Goal: Transaction & Acquisition: Purchase product/service

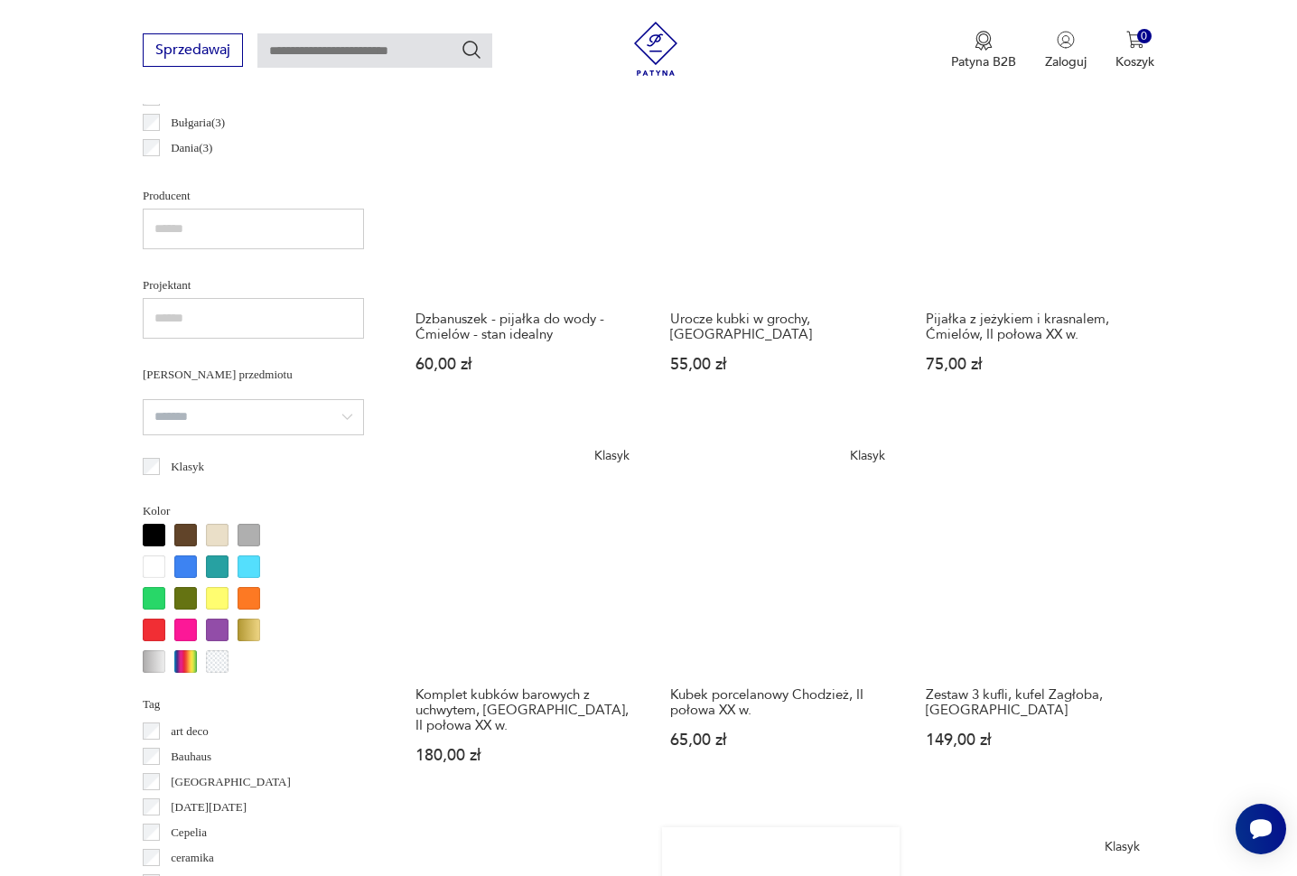
scroll to position [1131, 0]
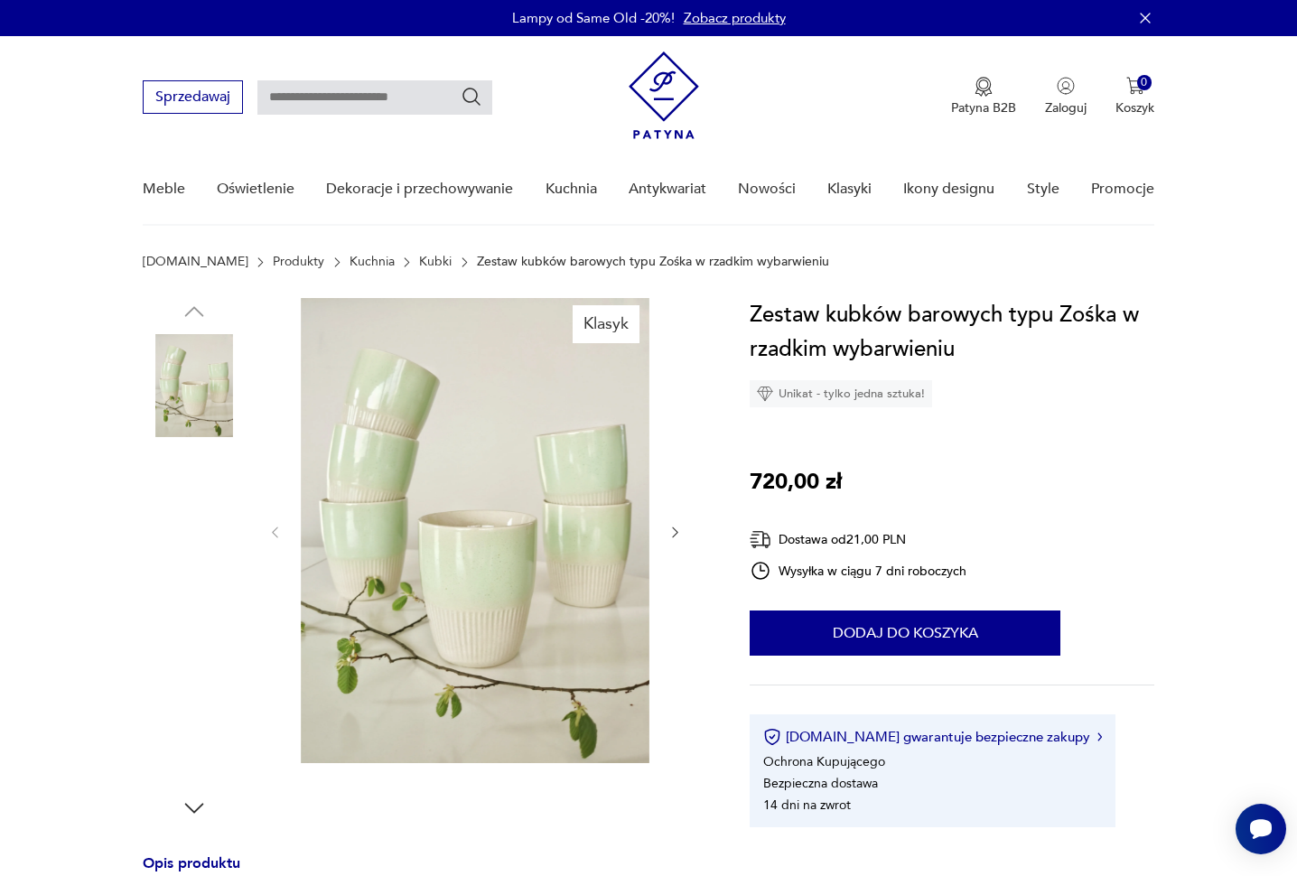
scroll to position [1, 0]
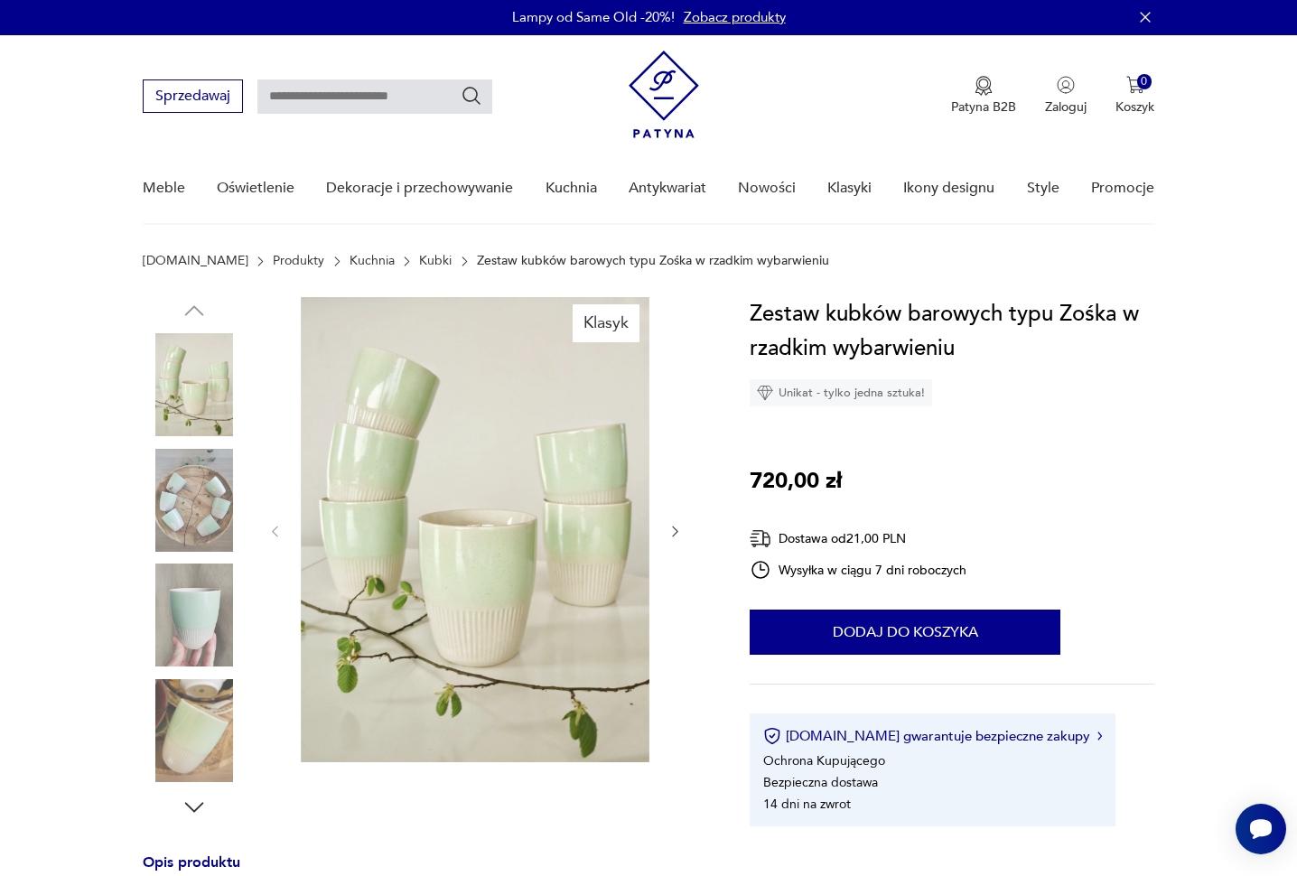
click at [673, 530] on icon "button" at bounding box center [674, 531] width 15 height 15
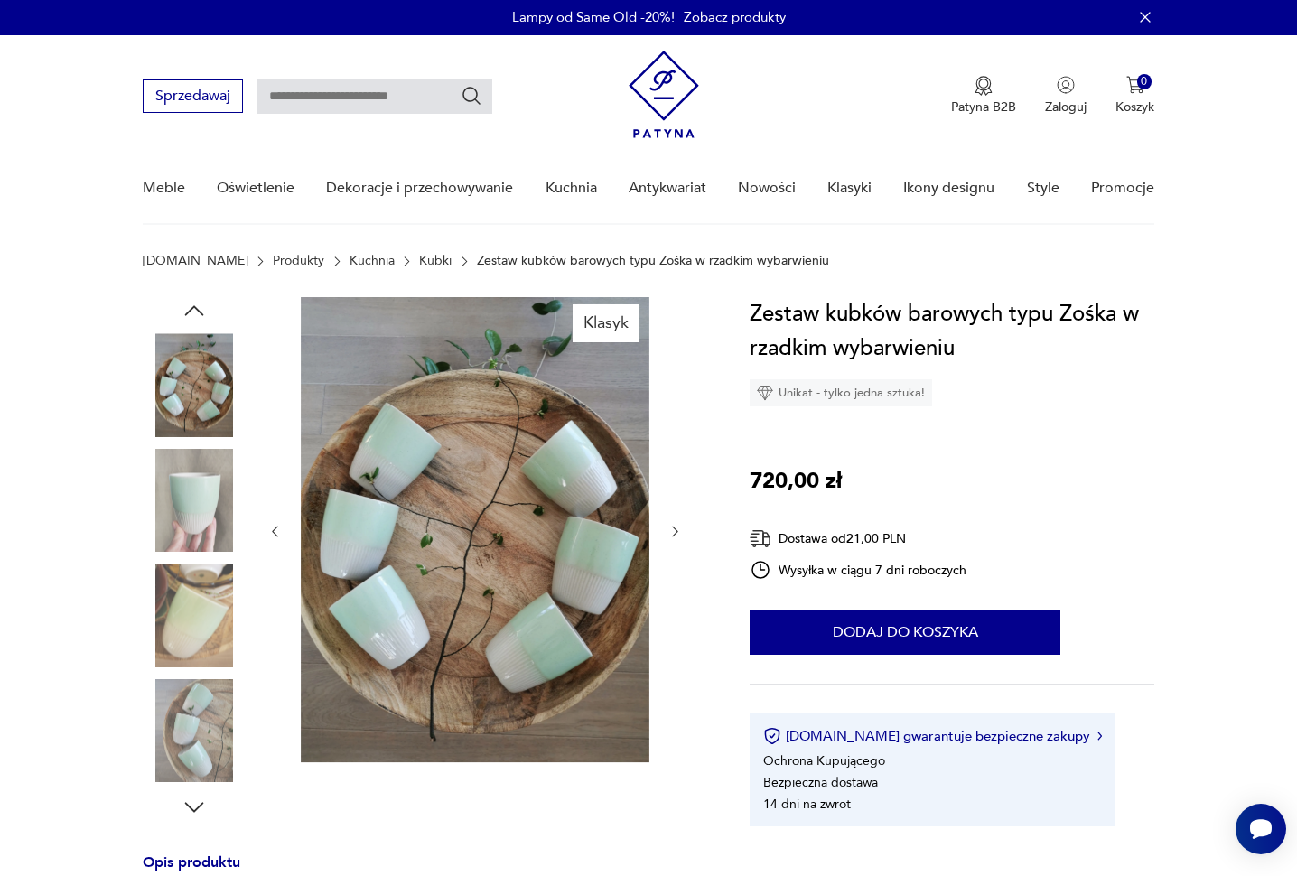
click at [673, 530] on icon "button" at bounding box center [674, 531] width 15 height 15
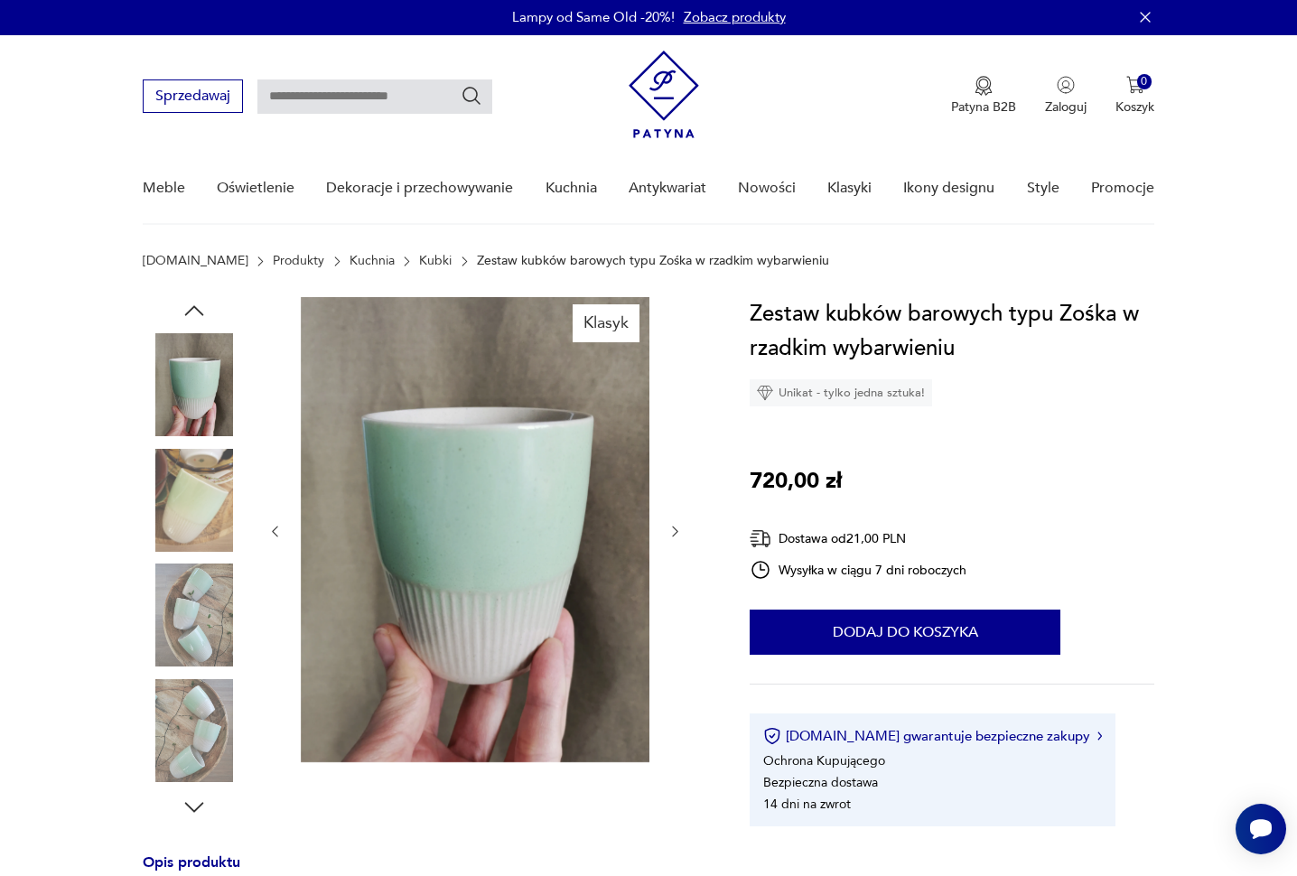
click at [673, 530] on icon "button" at bounding box center [674, 531] width 15 height 15
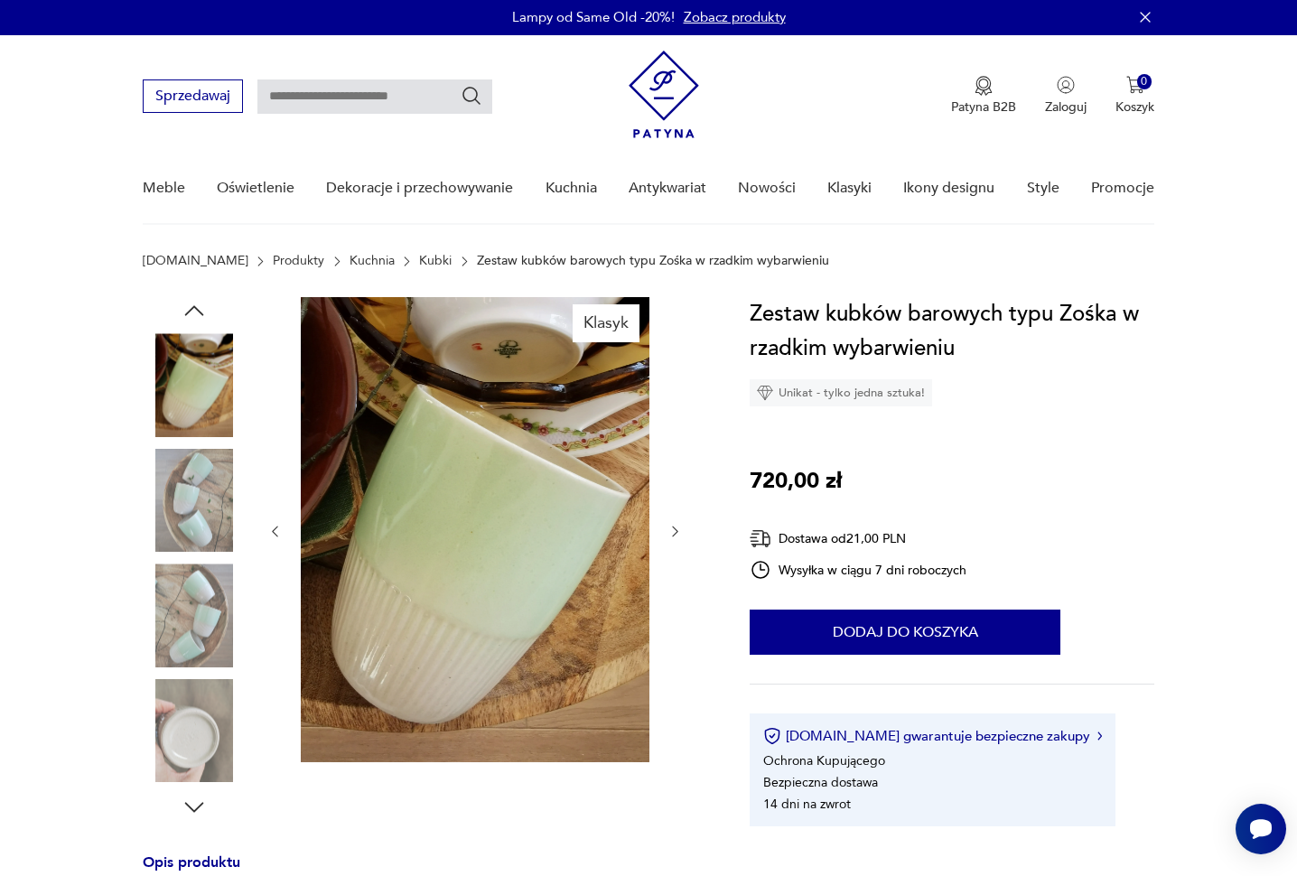
click at [673, 530] on icon "button" at bounding box center [674, 531] width 15 height 15
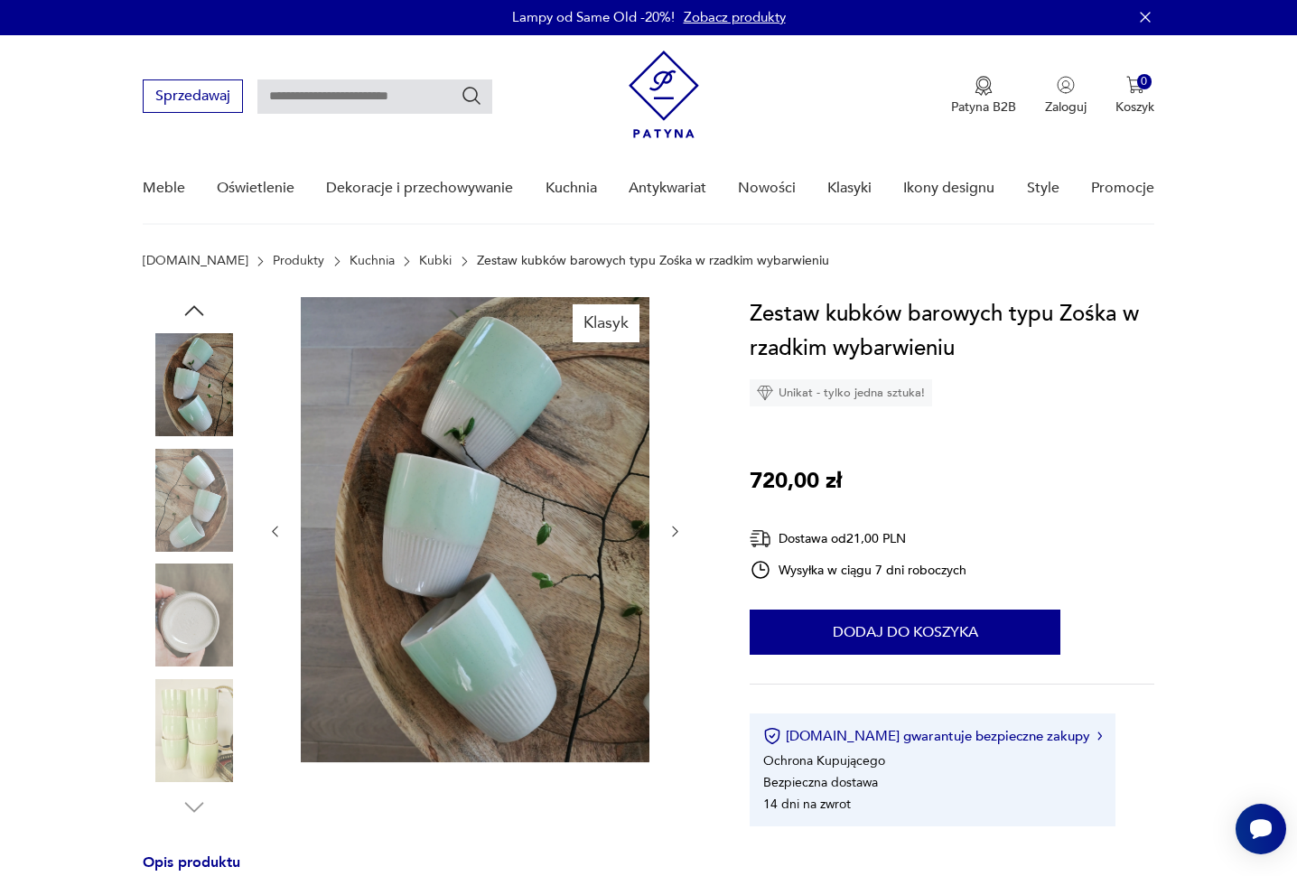
click at [673, 530] on icon "button" at bounding box center [674, 531] width 15 height 15
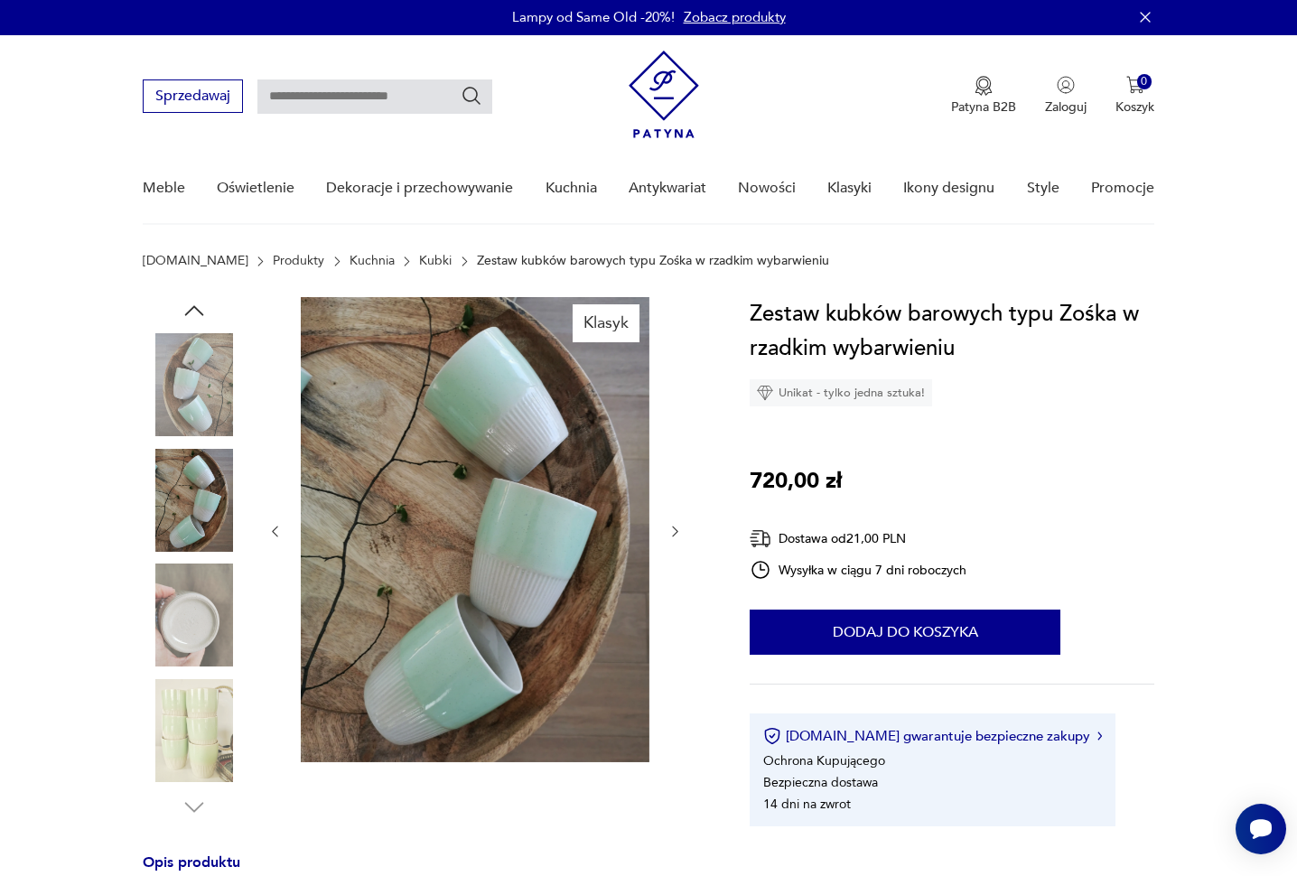
click at [673, 530] on icon "button" at bounding box center [674, 531] width 15 height 15
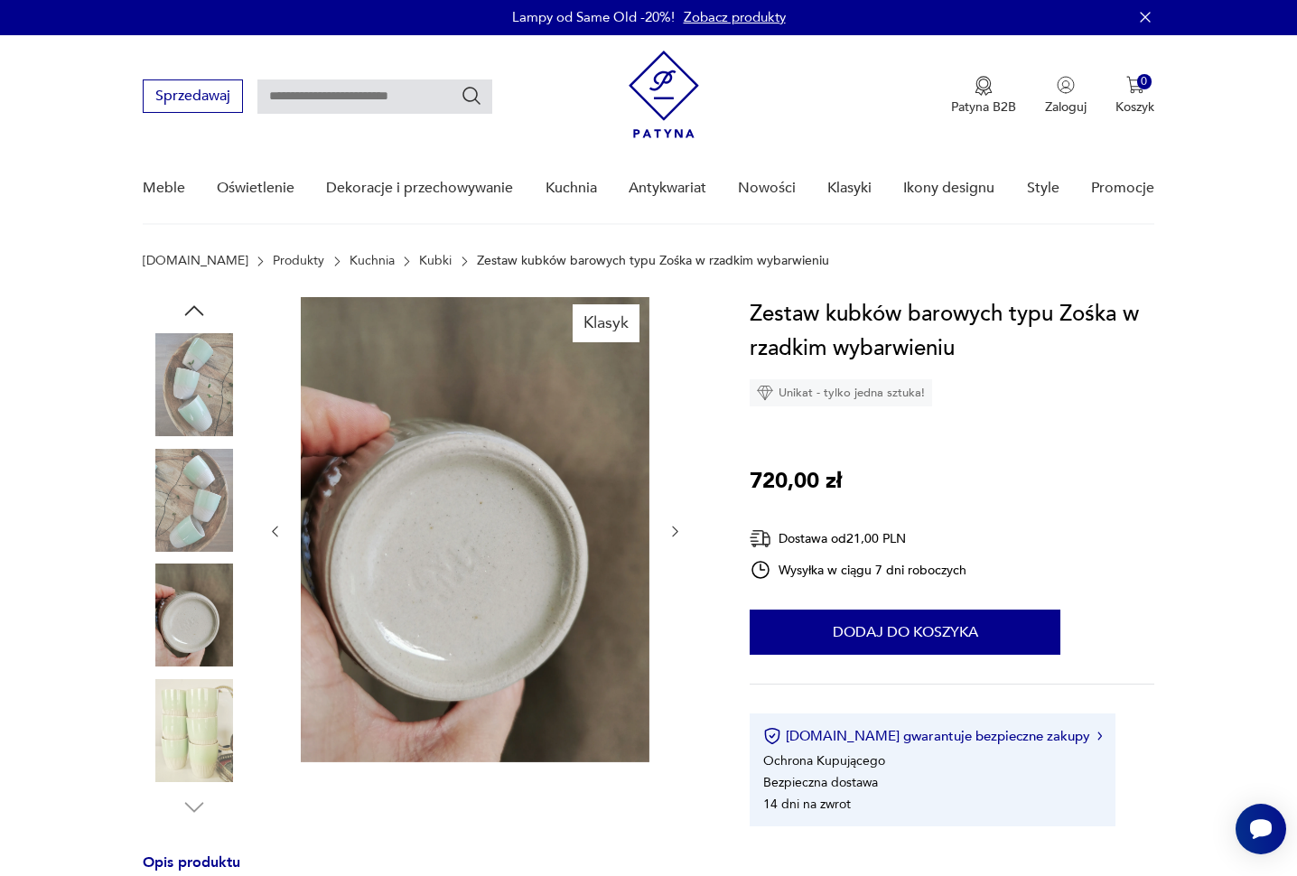
click at [673, 530] on icon "button" at bounding box center [674, 531] width 15 height 15
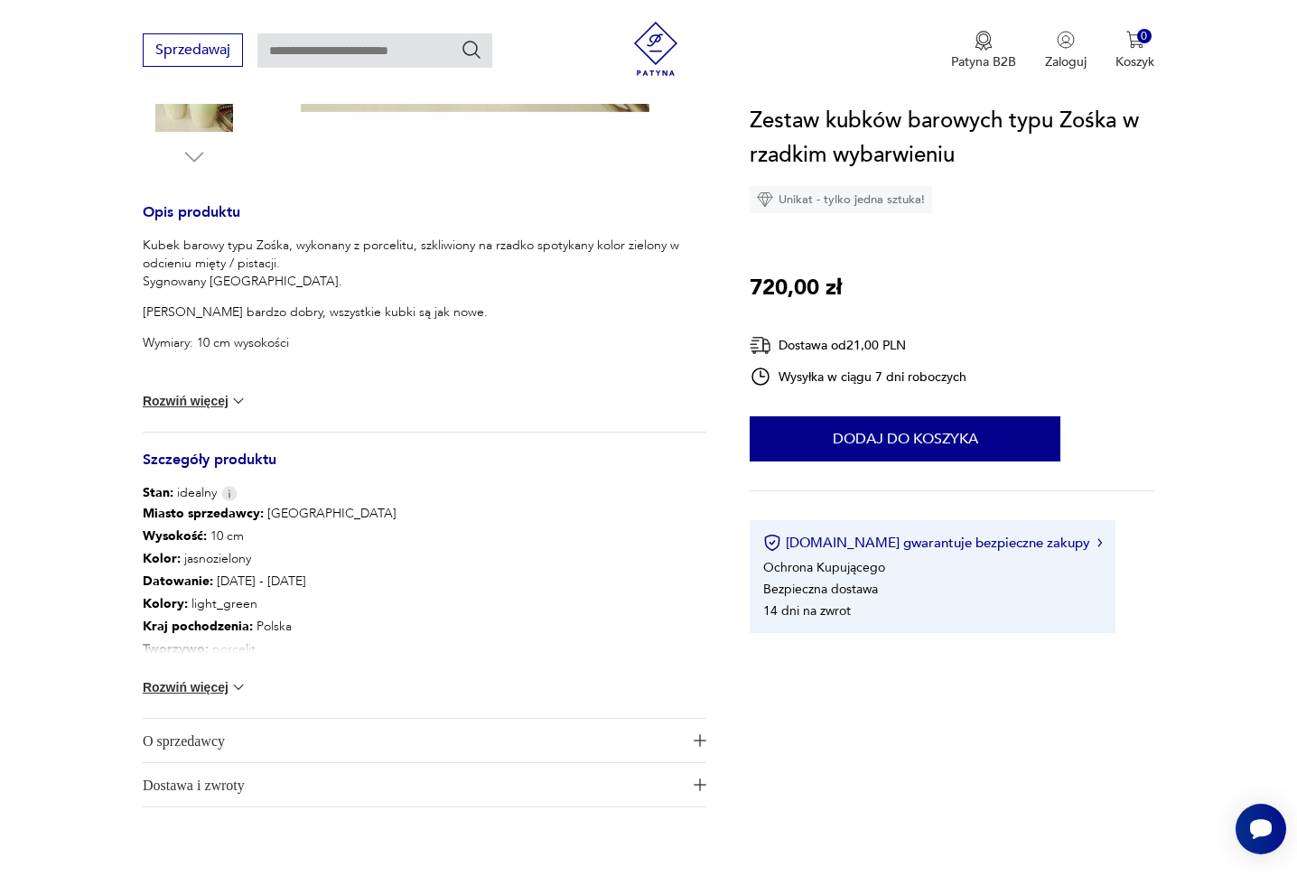
scroll to position [657, 0]
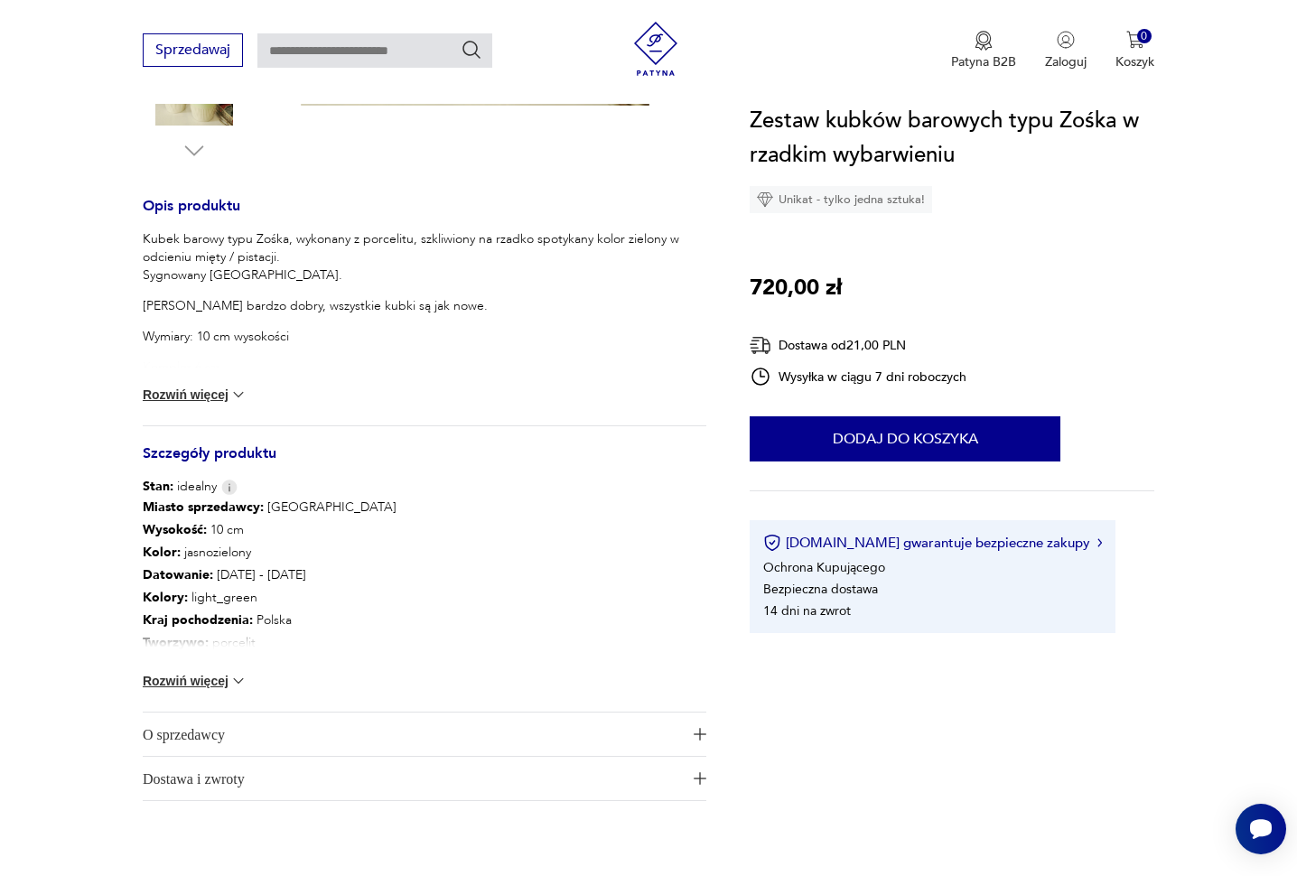
click at [237, 682] on img at bounding box center [238, 681] width 18 height 18
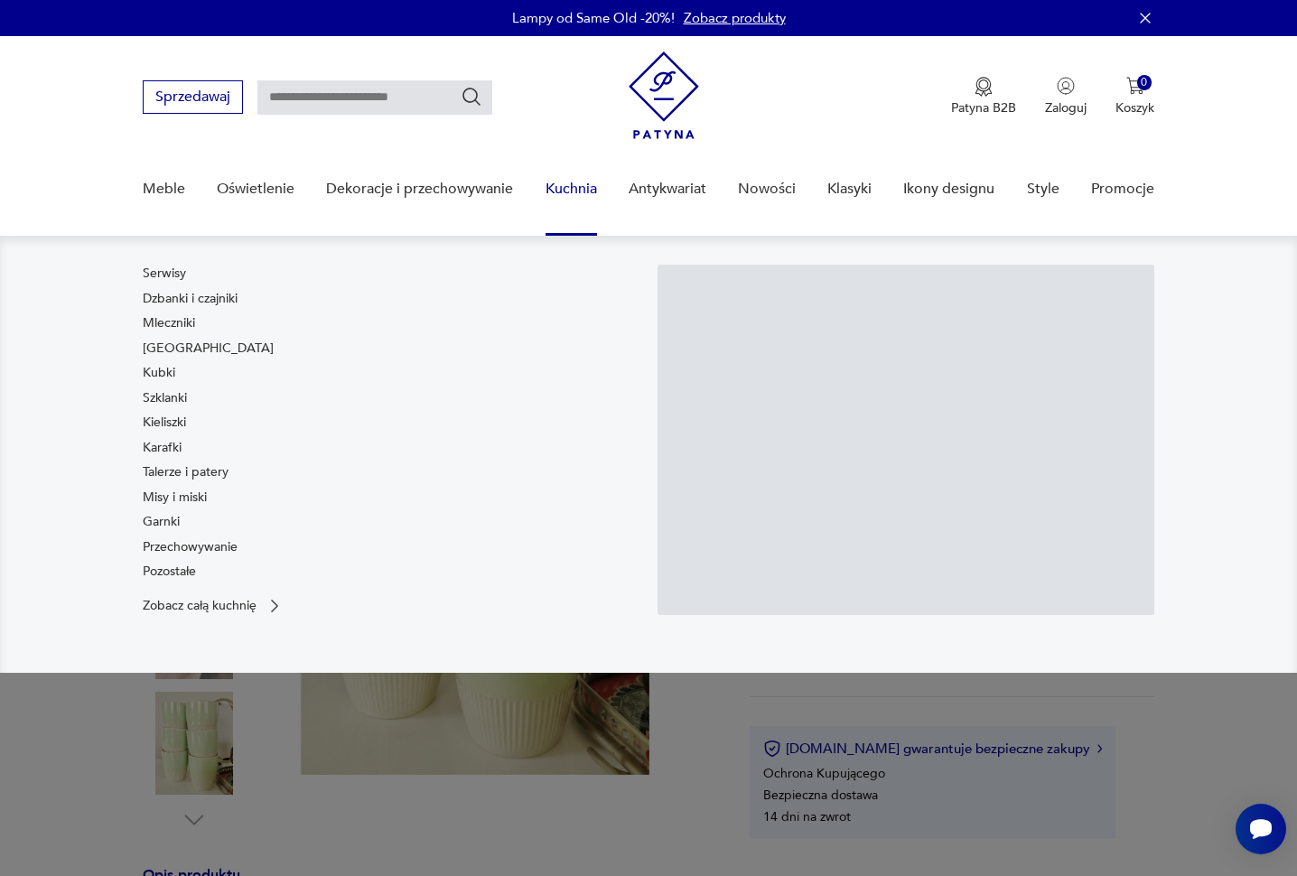
scroll to position [0, 0]
